Goal: Task Accomplishment & Management: Manage account settings

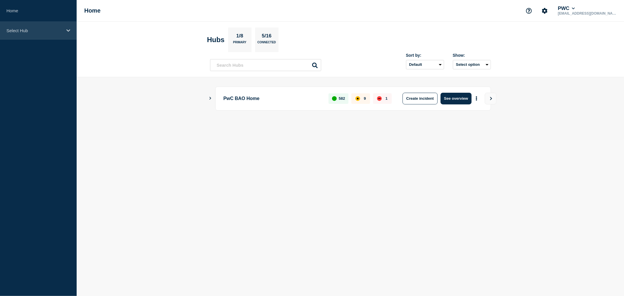
click at [68, 32] on icon at bounding box center [68, 30] width 4 height 4
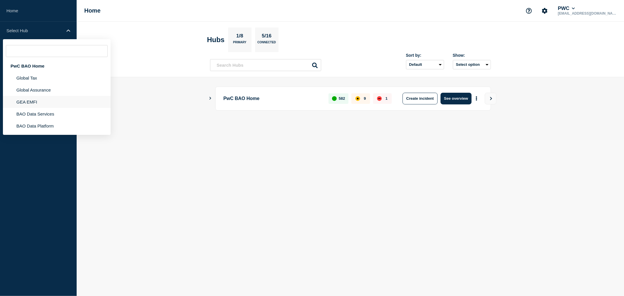
click at [30, 100] on li "GEA EMFI" at bounding box center [57, 102] width 108 height 12
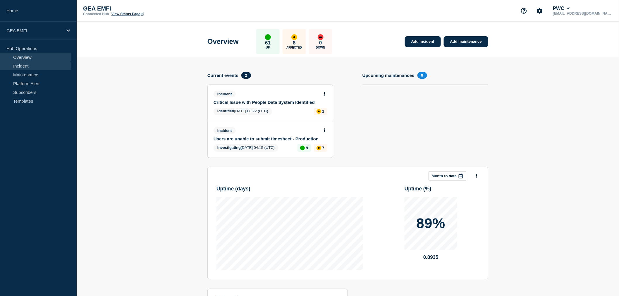
click at [23, 67] on link "Incident" at bounding box center [35, 65] width 71 height 9
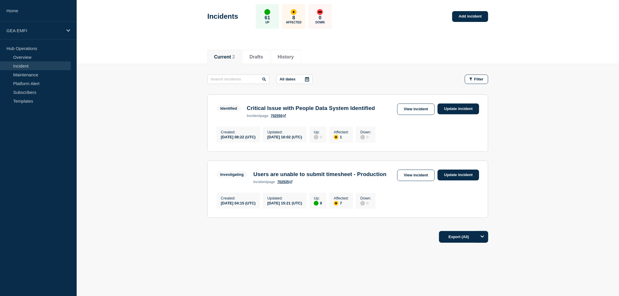
scroll to position [46, 0]
click at [452, 170] on link "Update incident" at bounding box center [458, 175] width 42 height 11
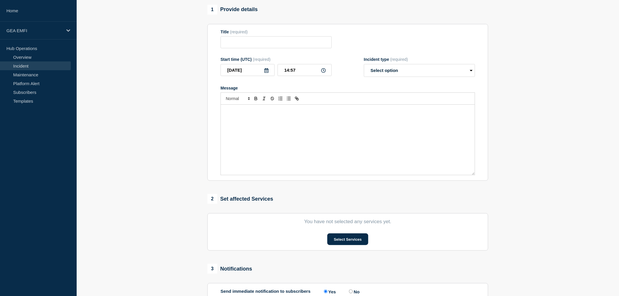
type input "Users are unable to submit timesheet - Production"
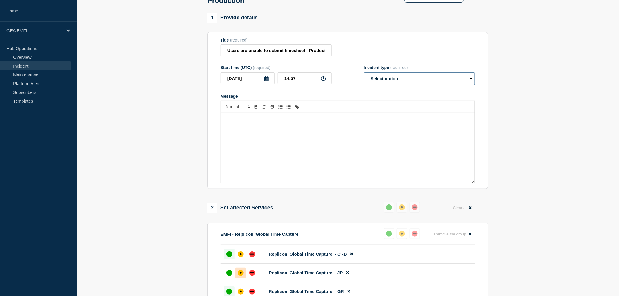
click at [463, 82] on select "Select option Investigating Identified Monitoring Resolved" at bounding box center [419, 78] width 111 height 13
select select "identified"
click at [364, 75] on select "Select option Investigating Identified Monitoring Resolved" at bounding box center [419, 78] width 111 height 13
click at [312, 141] on div "Message" at bounding box center [348, 148] width 254 height 70
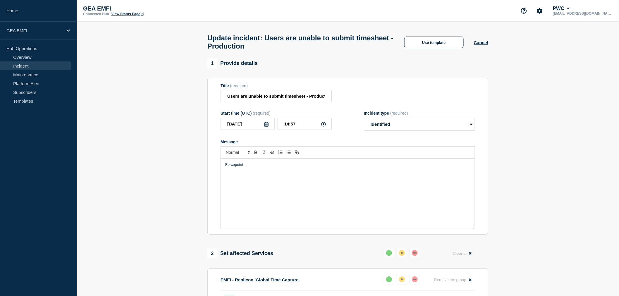
click at [225, 167] on div "Forcepoint" at bounding box center [348, 193] width 254 height 70
drag, startPoint x: 246, startPoint y: 167, endPoint x: 214, endPoint y: 167, distance: 31.9
click at [214, 167] on section "Title (required) Users are unable to submit timesheet - Production Start time (…" at bounding box center [347, 156] width 281 height 157
click at [227, 167] on span "updated version of Forcepoint One Endpoint (v25.06)" at bounding box center [269, 164] width 89 height 4
click at [322, 167] on p "Updated version of Forcepoint One Endpoint (v25.06)" at bounding box center [347, 164] width 245 height 5
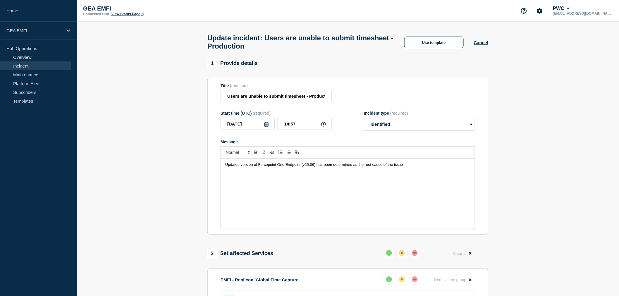
click at [316, 167] on span "Updated version of Forcepoint One Endpoint (v25.06) has been determined as the …" at bounding box center [314, 164] width 178 height 4
click at [463, 167] on p "Updated version of Forcepoint One Endpoint (v25.06) which impacted Chrome exten…" at bounding box center [347, 164] width 245 height 5
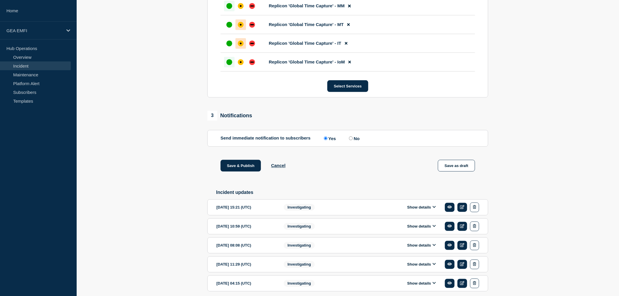
scroll to position [549, 0]
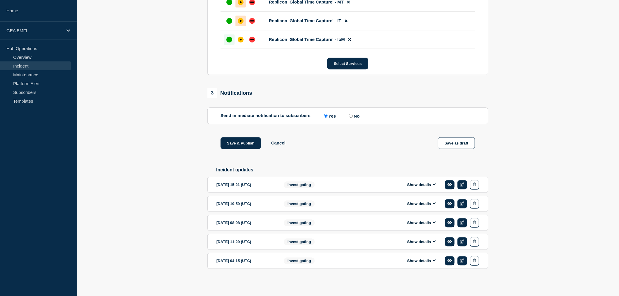
click at [434, 185] on icon at bounding box center [435, 184] width 4 height 4
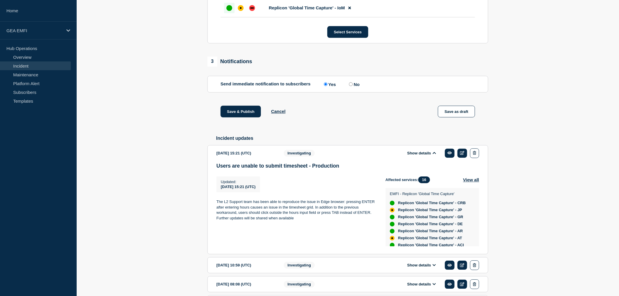
scroll to position [614, 0]
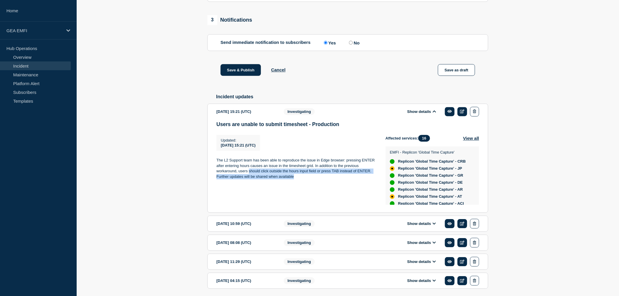
drag, startPoint x: 249, startPoint y: 179, endPoint x: 332, endPoint y: 185, distance: 82.4
click at [332, 179] on p "The L2 Support team has been able to reproduce the issue in Edge browser: press…" at bounding box center [296, 169] width 160 height 22
copy p "should click outside the hours input field or press TAB instead of ENTER. Furth…"
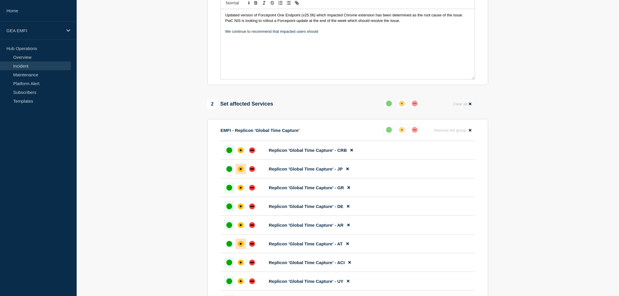
scroll to position [94, 0]
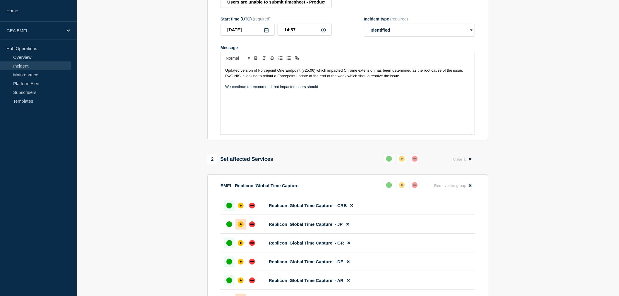
click at [323, 89] on p "We continue to recommend that impacted users should" at bounding box center [347, 86] width 245 height 5
click at [225, 89] on p "We continue to recommend that impacted users should use Chrome browser in incog…" at bounding box center [347, 86] width 245 height 5
click at [286, 89] on p "Pending the resolution, We continue to recommend that impacted users should use…" at bounding box center [347, 86] width 245 height 5
click at [387, 89] on p "Pending the resolution, the workaround for users is to to recommend that impact…" at bounding box center [347, 86] width 245 height 5
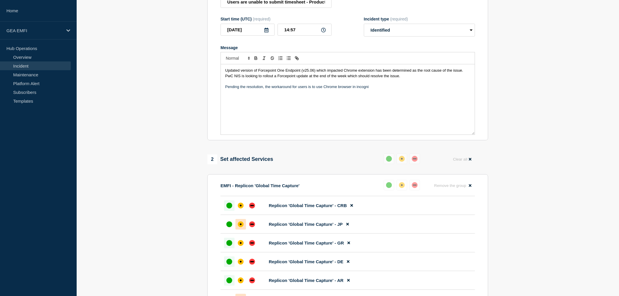
click at [376, 89] on p "Pending the resolution, the workaround for users is to use Chrome browser in in…" at bounding box center [347, 86] width 245 height 5
click at [316, 89] on p "Pending the resolution, the workaround for users is to use other browsers such …" at bounding box center [347, 86] width 245 height 5
click at [315, 89] on p "Pending the resolution, the workaround for users is to use other browsers such …" at bounding box center [347, 86] width 245 height 5
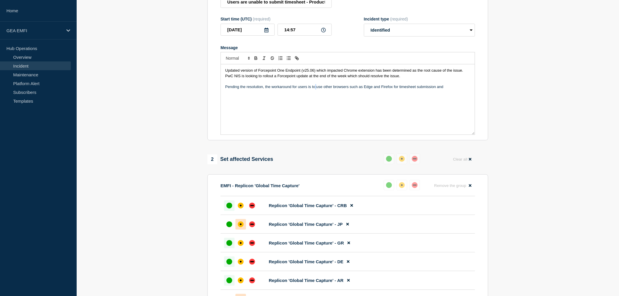
click at [315, 89] on p "Pending the resolution, the workaround for users is to use other browsers such …" at bounding box center [347, 86] width 245 height 5
click at [319, 93] on div "Updated version of Forcepoint One Endpoint (v25.06) which impacted Chrome exten…" at bounding box center [348, 99] width 254 height 70
click at [316, 89] on p "Pending the resolution, the workaround for users is to use other browsers such …" at bounding box center [347, 86] width 245 height 5
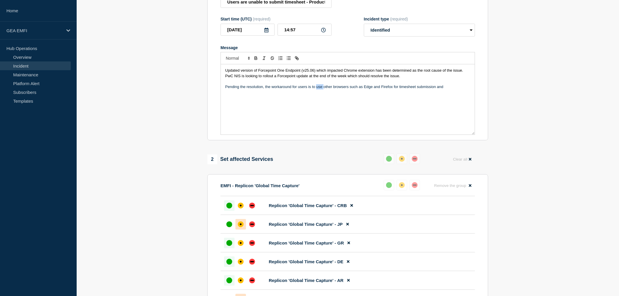
click at [316, 89] on p "Pending the resolution, the workaround for users is to use other browsers such …" at bounding box center [347, 86] width 245 height 5
click at [253, 95] on p "Pending the resolution, the workaround for users is to avoid using Chrome but o…" at bounding box center [347, 89] width 245 height 11
drag, startPoint x: 451, startPoint y: 98, endPoint x: 227, endPoint y: 75, distance: 225.5
click at [224, 73] on div "Updated version of Forcepoint One Endpoint (v25.06) which impacted Chrome exten…" at bounding box center [348, 99] width 254 height 70
copy div "Updated version of Forcepoint One Endpoint (v25.06) which impacted Chrome exten…"
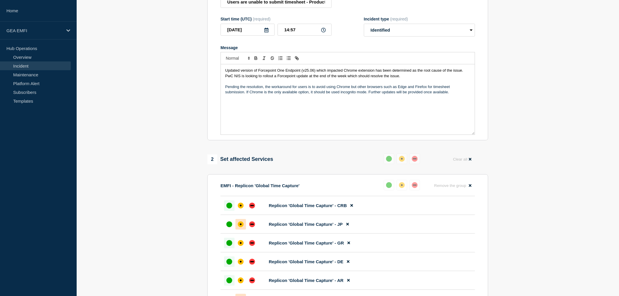
drag, startPoint x: 230, startPoint y: 75, endPoint x: 241, endPoint y: 110, distance: 36.3
click at [244, 108] on div "Updated version of Forcepoint One Endpoint (v25.06) which impacted Chrome exten…" at bounding box center [348, 99] width 254 height 70
